Goal: Contribute content: Add original content to the website for others to see

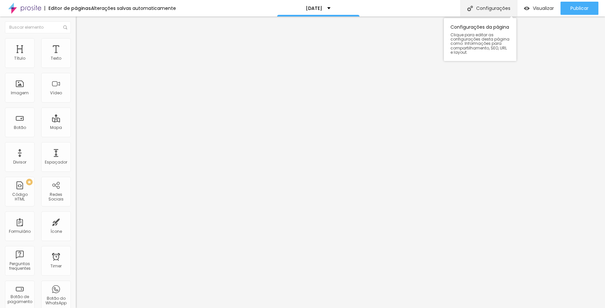
click at [483, 12] on div "Configurações" at bounding box center [488, 8] width 57 height 16
click at [425, 307] on div at bounding box center [302, 315] width 605 height 6
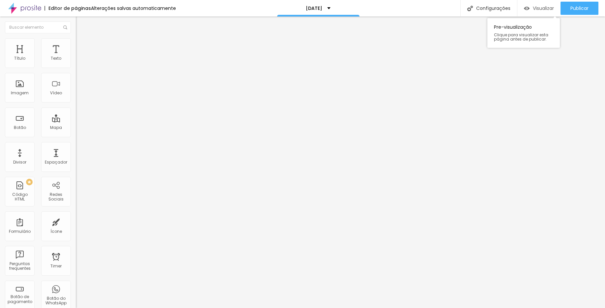
click at [534, 8] on span "Visualizar" at bounding box center [543, 8] width 21 height 5
click at [78, 61] on icon "button" at bounding box center [80, 59] width 4 height 4
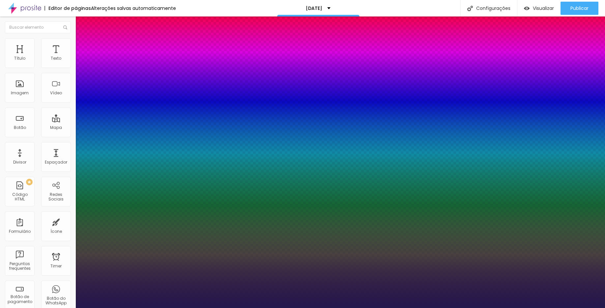
type input "1"
type input "29"
type input "1"
type input "28"
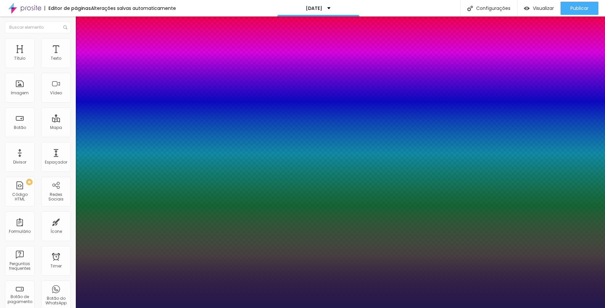
type input "28"
type input "1"
type input "27"
type input "1"
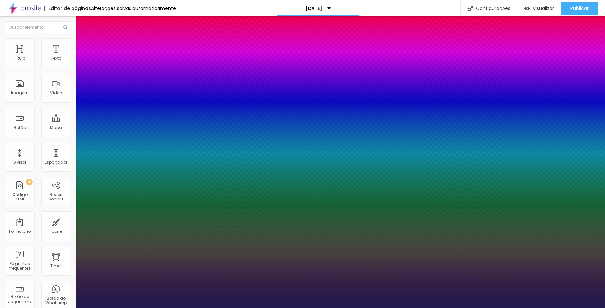
type input "26"
type input "1"
type input "27"
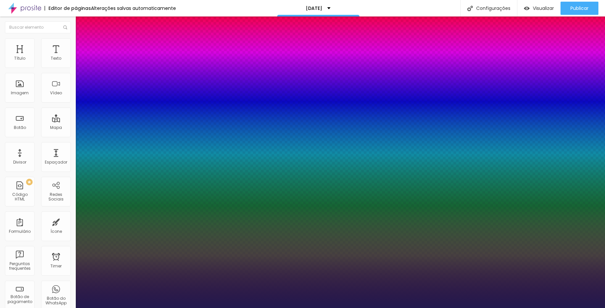
type input "1"
type input "27"
type input "1"
click at [332, 307] on div at bounding box center [302, 308] width 605 height 0
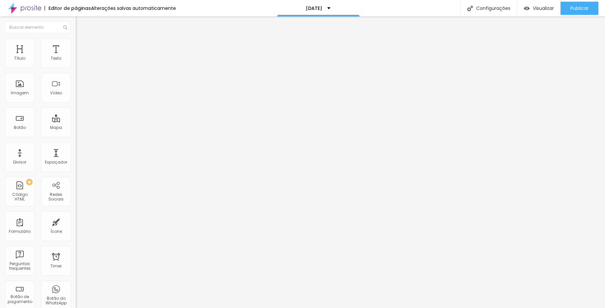
click at [76, 63] on button "button" at bounding box center [80, 59] width 9 height 7
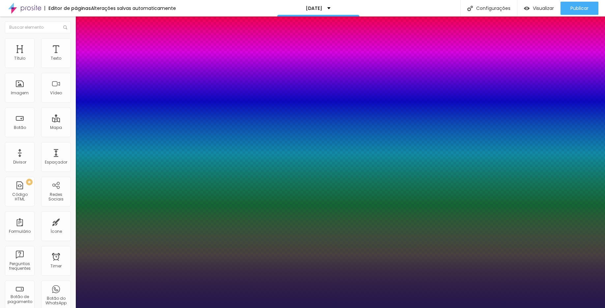
type input "1"
type input "26"
type input "1"
type input "27"
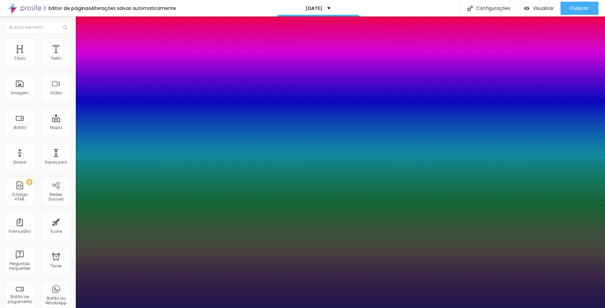
type input "27"
type input "1"
type input "28"
type input "1"
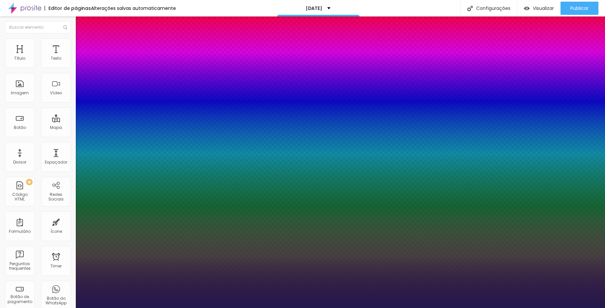
type input "29"
type input "1"
type input "30"
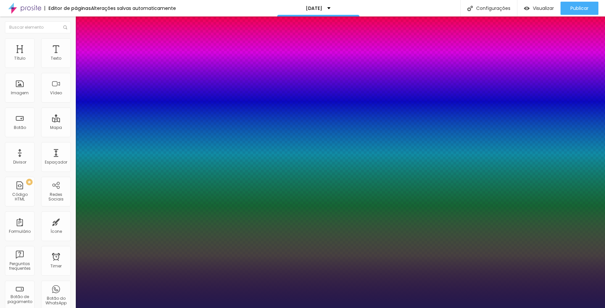
type input "1"
type input "31"
type input "1"
type input "32"
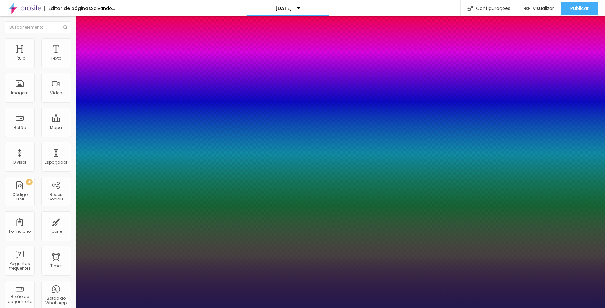
type input "32"
type input "1"
type input "33"
type input "1"
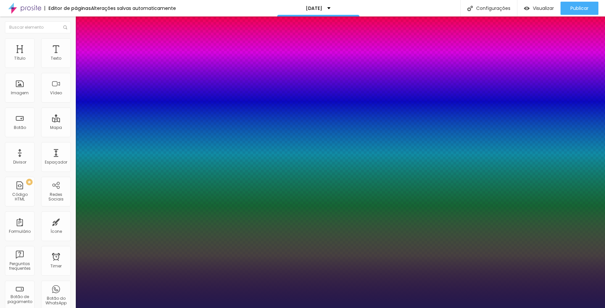
type input "34"
type input "1"
type input "35"
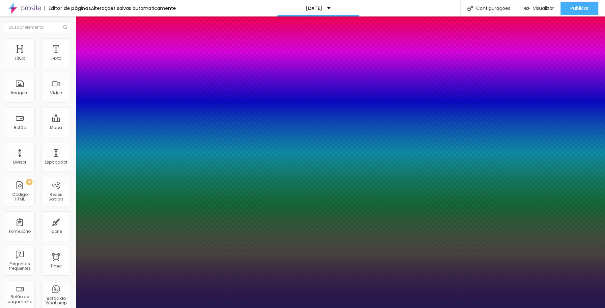
type input "1"
drag, startPoint x: 95, startPoint y: 109, endPoint x: 99, endPoint y: 109, distance: 4.3
type input "35"
click at [266, 307] on div at bounding box center [302, 308] width 605 height 0
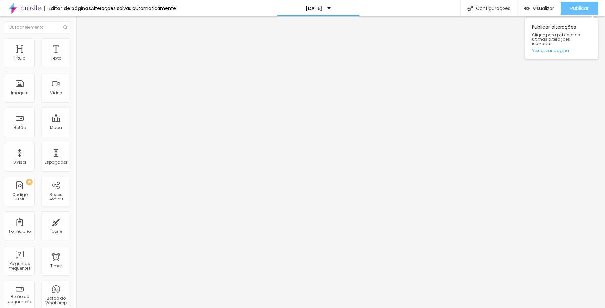
click at [572, 9] on span "Publicar" at bounding box center [579, 8] width 18 height 5
drag, startPoint x: 589, startPoint y: 7, endPoint x: 583, endPoint y: 11, distance: 7.1
click at [589, 7] on button "Publicar" at bounding box center [579, 8] width 38 height 13
click at [76, 57] on span "Trocar imagem" at bounding box center [94, 54] width 36 height 6
click at [560, 307] on div at bounding box center [302, 315] width 605 height 6
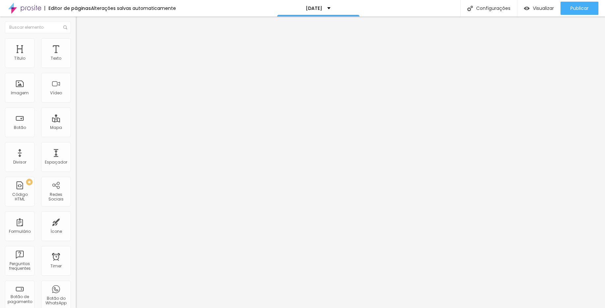
scroll to position [0, 0]
drag, startPoint x: 575, startPoint y: 10, endPoint x: 575, endPoint y: 49, distance: 39.2
click at [575, 10] on span "Publicar" at bounding box center [579, 8] width 18 height 5
drag, startPoint x: 566, startPoint y: 14, endPoint x: 539, endPoint y: 48, distance: 44.1
click at [566, 14] on button "Publicar" at bounding box center [579, 8] width 38 height 13
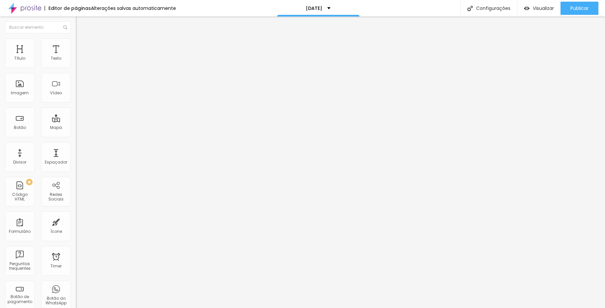
click at [76, 27] on button "Editar Texto" at bounding box center [114, 23] width 76 height 15
click at [76, 96] on div at bounding box center [114, 82] width 76 height 51
paste textarea
drag, startPoint x: 574, startPoint y: 10, endPoint x: 535, endPoint y: 29, distance: 42.9
click at [574, 11] on span "Publicar" at bounding box center [579, 8] width 18 height 5
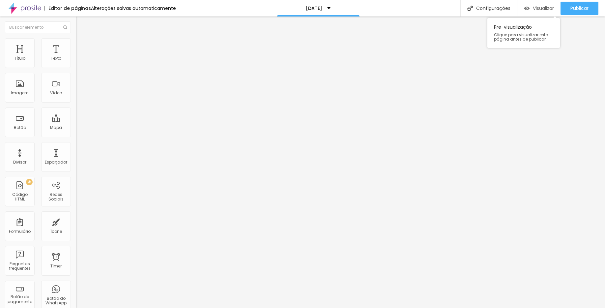
click at [535, 12] on div "Visualizar" at bounding box center [539, 8] width 30 height 13
drag, startPoint x: 57, startPoint y: 65, endPoint x: 57, endPoint y: 70, distance: 5.3
click at [76, 60] on span "Encaixotado" at bounding box center [89, 57] width 26 height 6
click at [76, 70] on span "Completo" at bounding box center [86, 68] width 20 height 6
drag, startPoint x: 51, startPoint y: 61, endPoint x: 53, endPoint y: 66, distance: 5.9
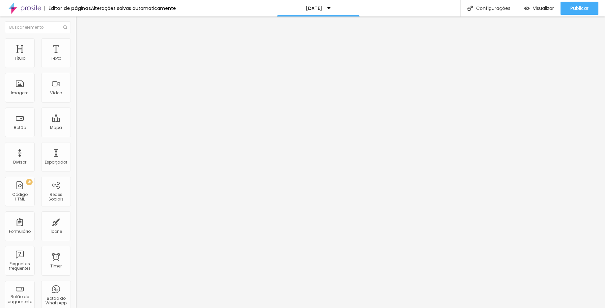
click at [76, 61] on div "Modo Completo Encaixotado Completo" at bounding box center [114, 60] width 76 height 18
drag, startPoint x: 54, startPoint y: 63, endPoint x: 56, endPoint y: 67, distance: 4.5
click at [76, 60] on span "Completo" at bounding box center [86, 57] width 20 height 6
click at [76, 63] on div "Encaixotado" at bounding box center [114, 61] width 76 height 4
click at [573, 6] on span "Publicar" at bounding box center [579, 8] width 18 height 5
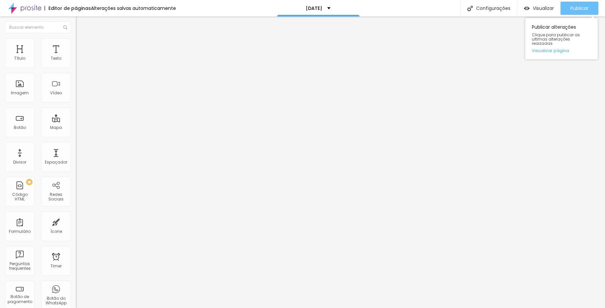
click at [579, 13] on div "Publicar" at bounding box center [579, 8] width 18 height 13
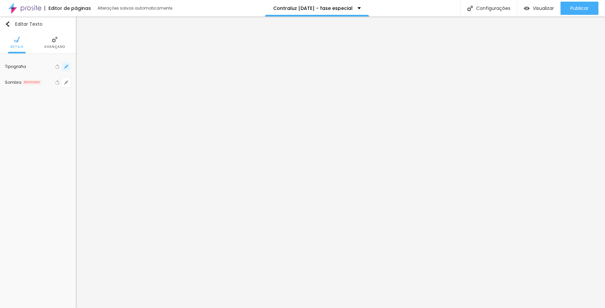
click at [65, 69] on button "button" at bounding box center [66, 66] width 9 height 9
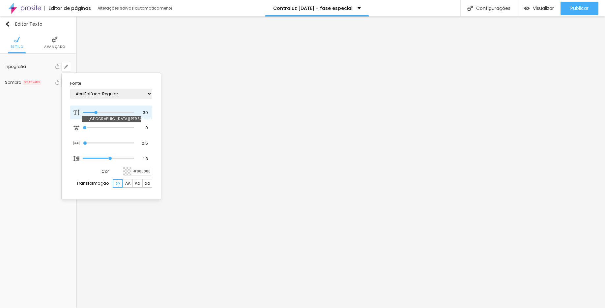
type input "1"
type input "26"
type input "1"
type input "25"
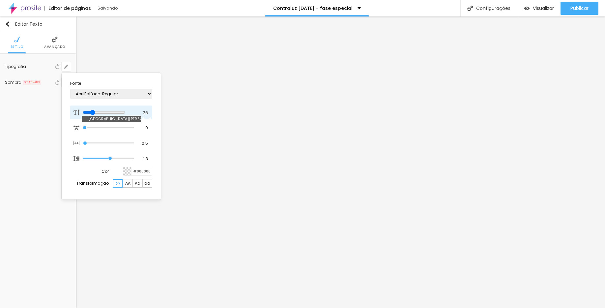
type input "25"
type input "1"
type input "24"
type input "1"
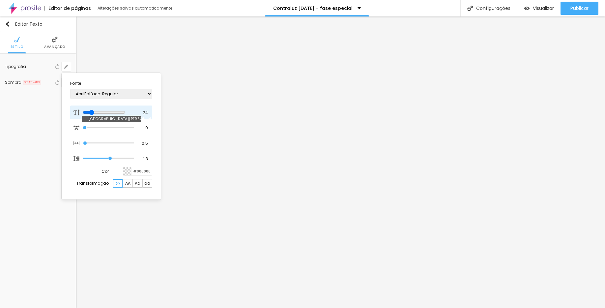
type input "23"
type input "1"
type input "24"
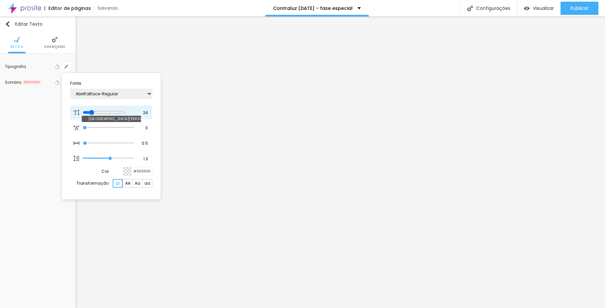
type input "1"
type input "25"
type input "1"
type input "25"
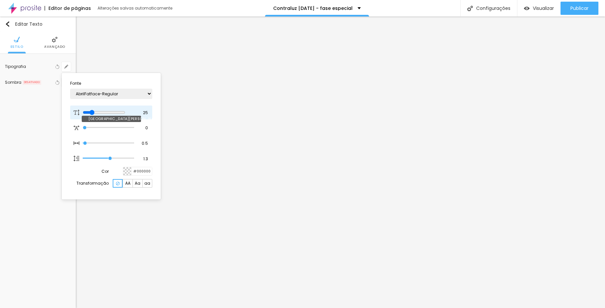
click at [94, 110] on input "range" at bounding box center [104, 112] width 42 height 5
click at [318, 163] on div at bounding box center [302, 154] width 605 height 308
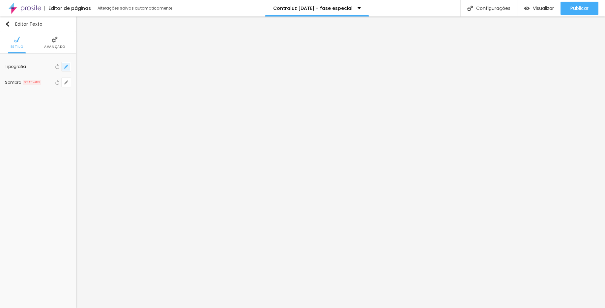
click at [70, 70] on button "button" at bounding box center [66, 66] width 9 height 9
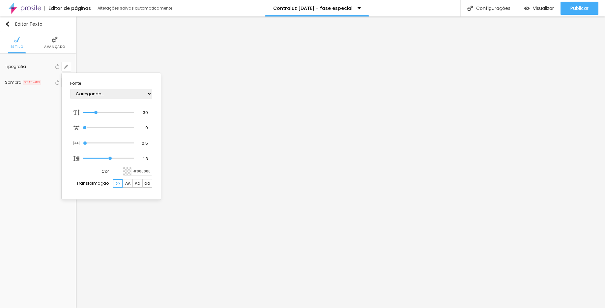
type input "1"
type input "31"
type input "1"
type input "32"
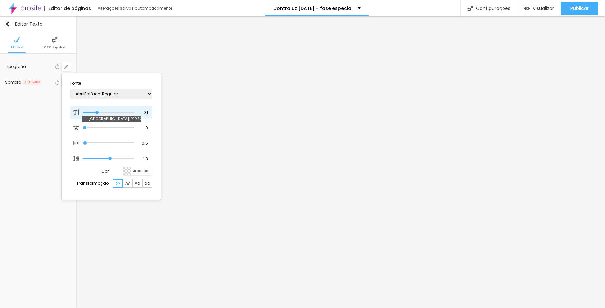
type input "32"
type input "1"
type input "34"
type input "1"
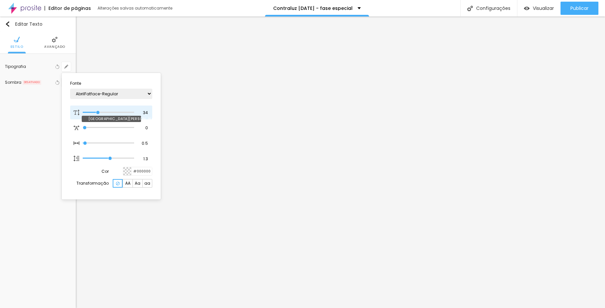
type input "35"
type input "1"
type input "35"
click at [98, 111] on input "range" at bounding box center [108, 112] width 51 height 3
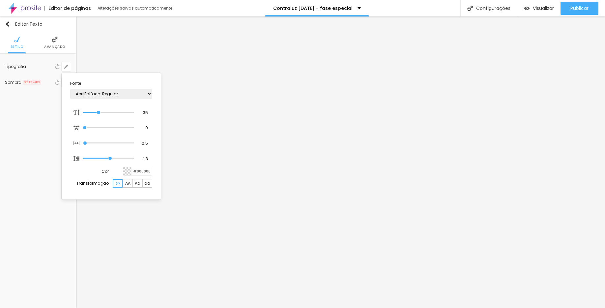
click at [342, 174] on div at bounding box center [302, 154] width 605 height 308
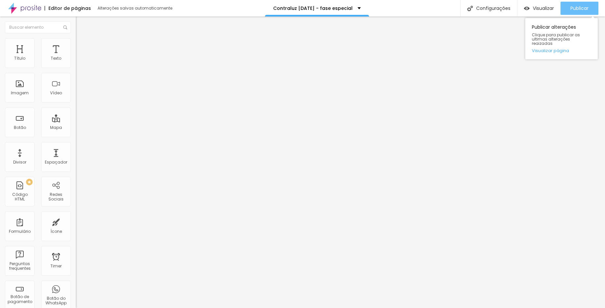
click at [572, 10] on span "Publicar" at bounding box center [579, 8] width 18 height 5
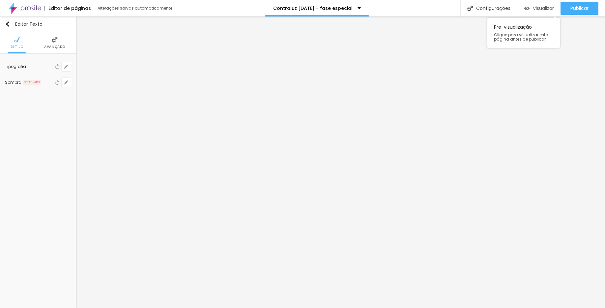
click at [530, 10] on div "Visualizar" at bounding box center [539, 9] width 30 height 6
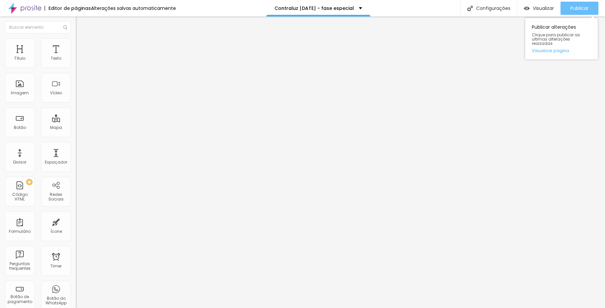
click at [581, 7] on span "Publicar" at bounding box center [579, 8] width 18 height 5
click at [76, 63] on button "button" at bounding box center [80, 59] width 9 height 7
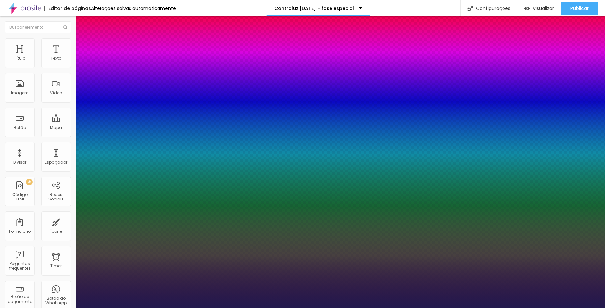
type input "1"
type input "32"
type input "1"
type input "29"
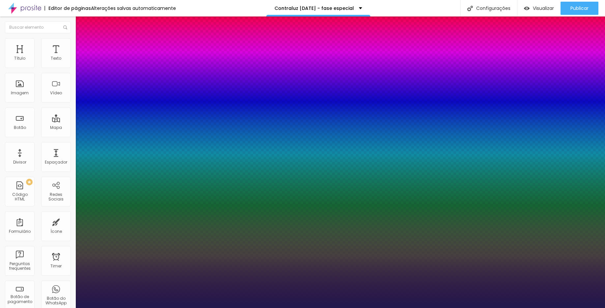
type input "29"
type input "1"
type input "24"
type input "1"
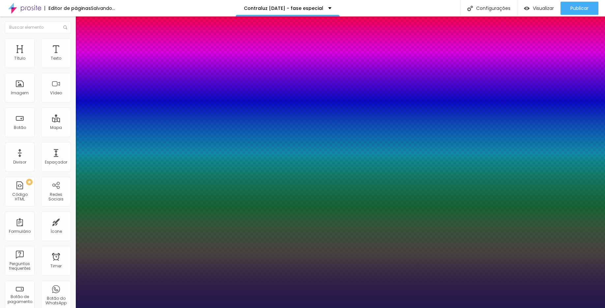
type input "21"
type input "1"
type input "18"
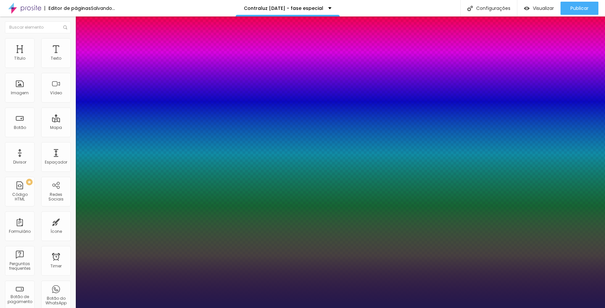
type input "1"
type input "19"
type input "1"
type input "21"
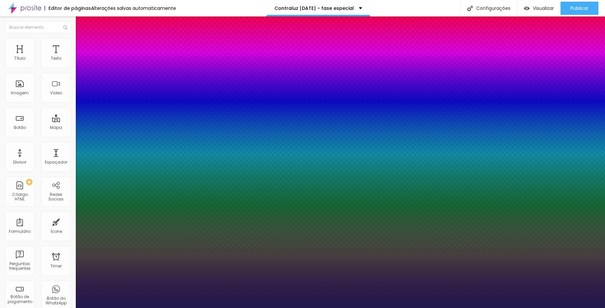
type input "21"
type input "1"
type input "22"
type input "1"
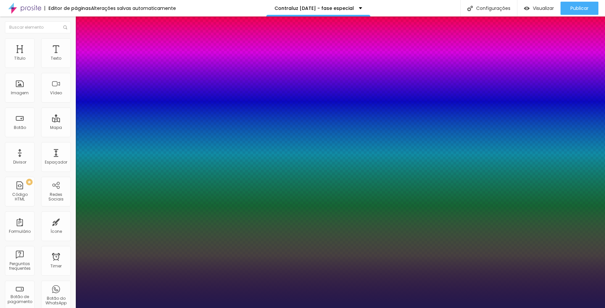
type input "26"
type input "1"
type input "27"
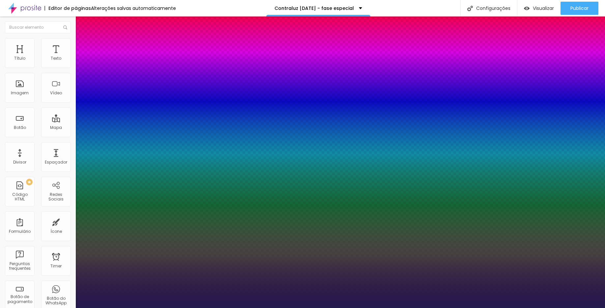
type input "1"
type input "28"
type input "1"
type input "29"
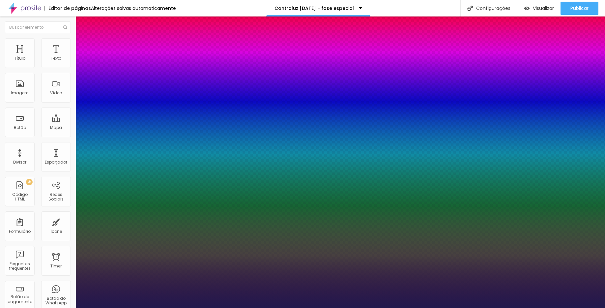
type input "29"
type input "1"
type input "30"
type input "1"
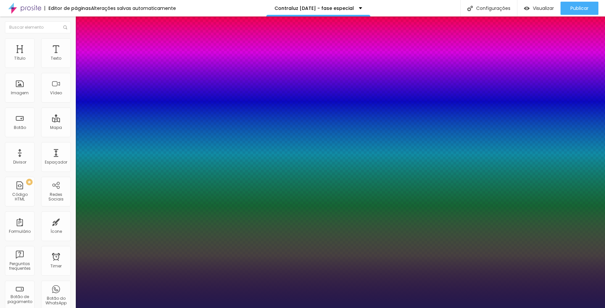
type input "31"
type input "1"
type input "30"
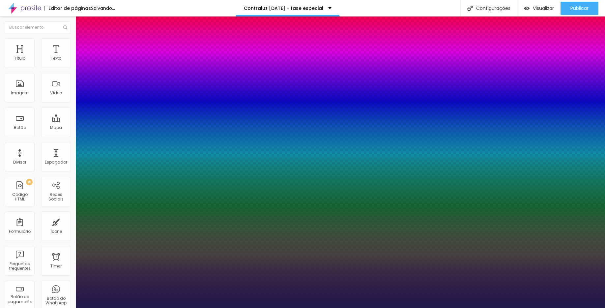
type input "1"
type input "30"
click at [312, 307] on div at bounding box center [302, 308] width 605 height 0
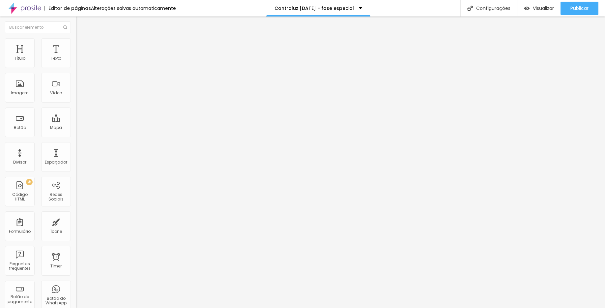
click at [76, 63] on button "button" at bounding box center [80, 59] width 9 height 7
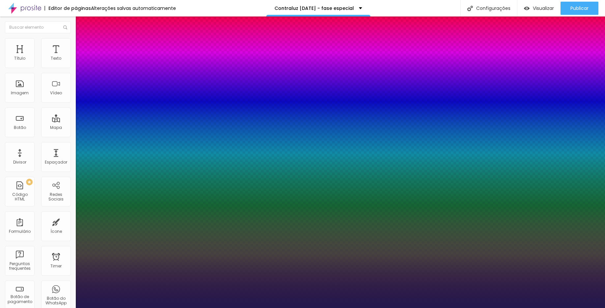
type input "1"
type input "35"
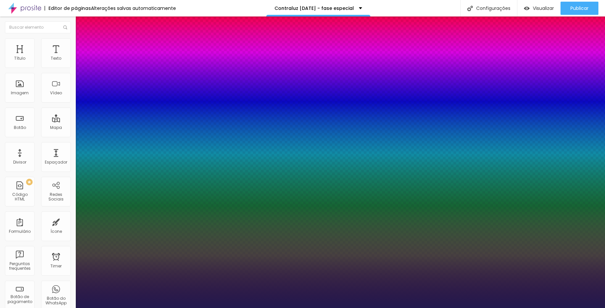
type input "1"
type input "35"
type input "1"
click at [223, 307] on div at bounding box center [302, 308] width 605 height 0
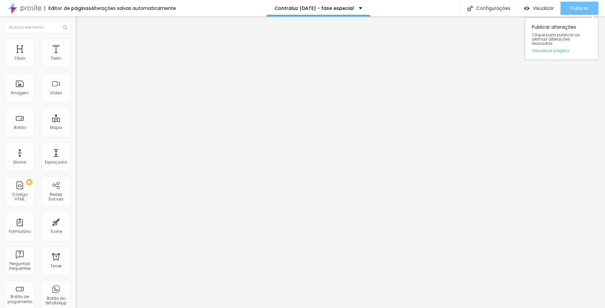
click at [585, 9] on span "Publicar" at bounding box center [579, 8] width 18 height 5
click at [589, 48] on link "Visualizar página" at bounding box center [561, 50] width 59 height 4
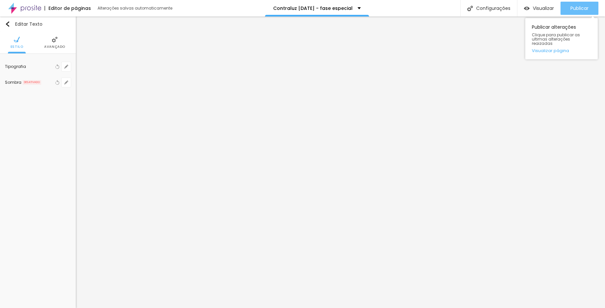
click at [582, 6] on span "Publicar" at bounding box center [579, 8] width 18 height 5
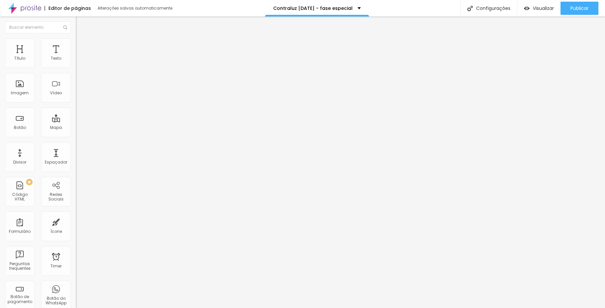
click at [246, 1] on div "Editor de páginas Alterações salvas automaticamente Contraluz Natal 2025 - fase…" at bounding box center [302, 8] width 605 height 16
click at [580, 8] on span "Publicar" at bounding box center [579, 8] width 18 height 5
click at [82, 45] on span "Estilo" at bounding box center [87, 43] width 10 height 6
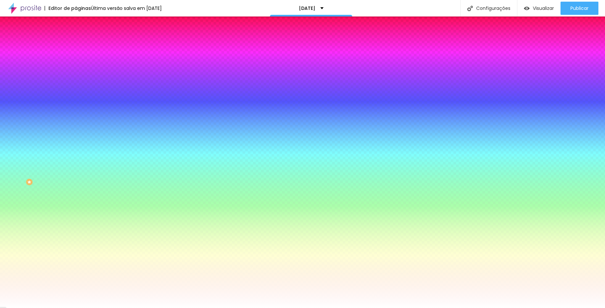
click at [82, 46] on span "Avançado" at bounding box center [93, 49] width 22 height 6
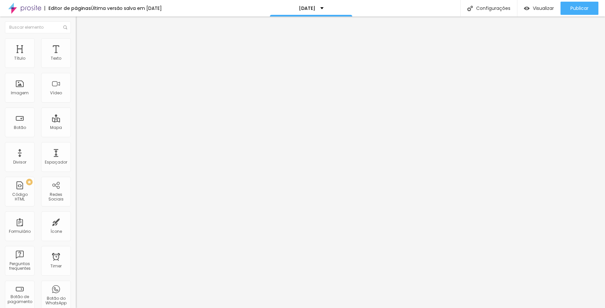
click at [76, 41] on li "Estilo" at bounding box center [114, 41] width 76 height 7
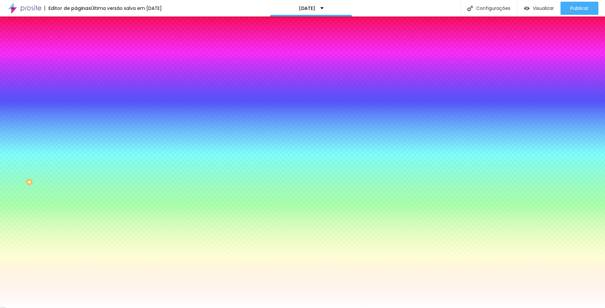
click at [76, 38] on li "Conteúdo" at bounding box center [114, 35] width 76 height 7
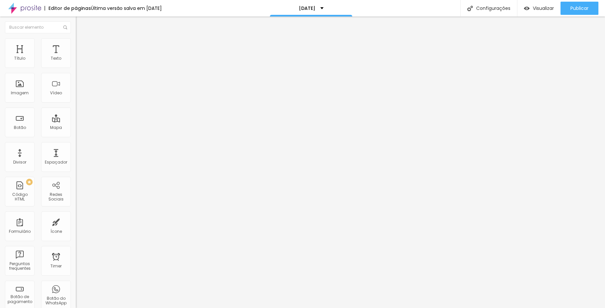
click at [76, 89] on div "<!-- Widget em linha do Calendly - início --> < div class = "calendly-inline-wi…" at bounding box center [295, 82] width 438 height 51
click at [39, 92] on div "<!-- Widget em linha do Calendly - início --> < div class = "calendly-inline-wi…" at bounding box center [256, 82] width 438 height 51
click at [40, 92] on div "<!-- Widget em linha do Calendly - início --> < div class = "calendly-inline-wi…" at bounding box center [256, 82] width 438 height 51
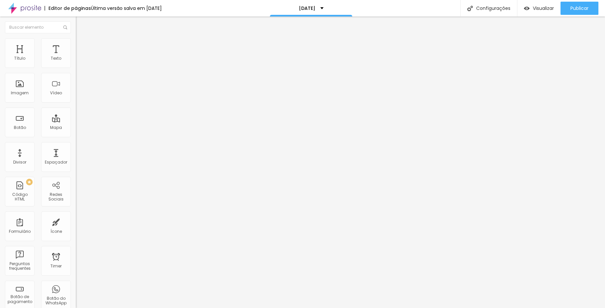
click at [57, 97] on div "<!-- Widget em linha do Calendly - início --> < div class = "calendly-inline-wi…" at bounding box center [256, 82] width 438 height 51
drag, startPoint x: 62, startPoint y: 104, endPoint x: 23, endPoint y: 79, distance: 46.0
click at [0, 72] on html "Editor de páginas Última versão salva em [DATE] [DATE] Configurações Configuraç…" at bounding box center [302, 154] width 605 height 308
click at [76, 57] on img at bounding box center [78, 55] width 4 height 4
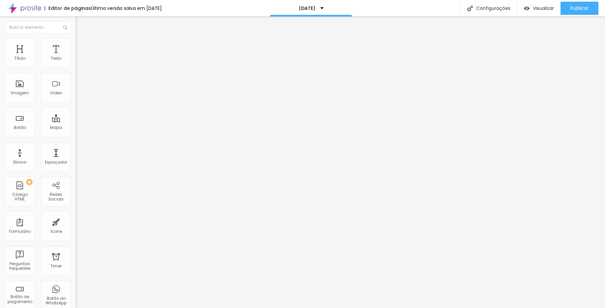
drag, startPoint x: 239, startPoint y: 124, endPoint x: 94, endPoint y: 46, distance: 164.6
click at [422, 307] on div at bounding box center [302, 315] width 605 height 6
